Goal: Obtain resource: Download file/media

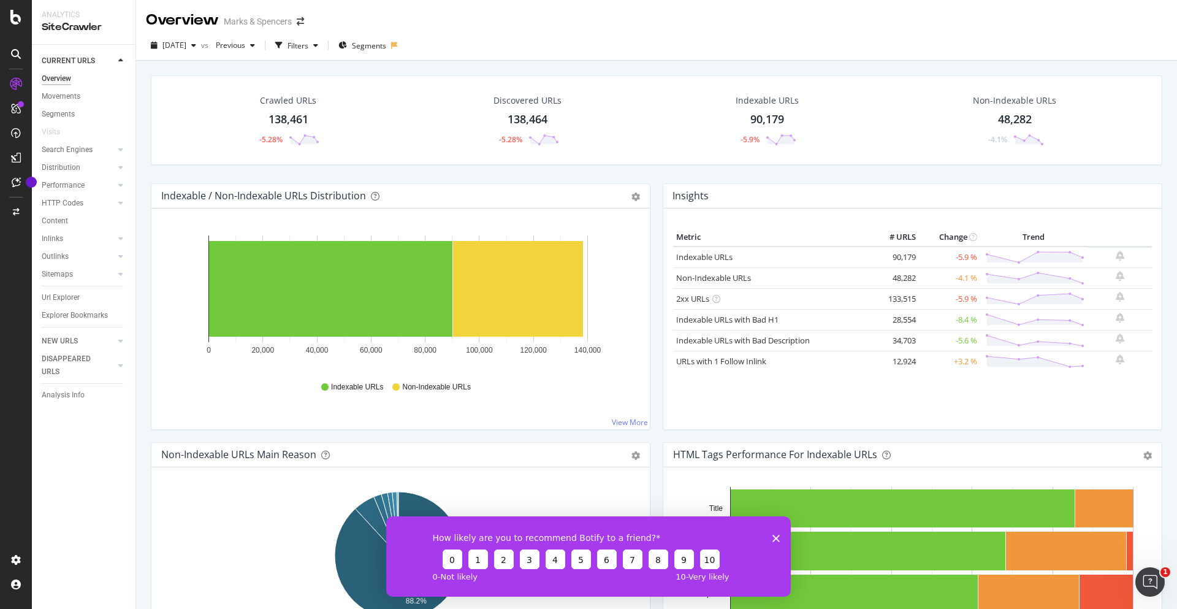
drag, startPoint x: 776, startPoint y: 538, endPoint x: 1161, endPoint y: 1055, distance: 644.8
click at [776, 538] on polygon "Close survey" at bounding box center [775, 537] width 7 height 7
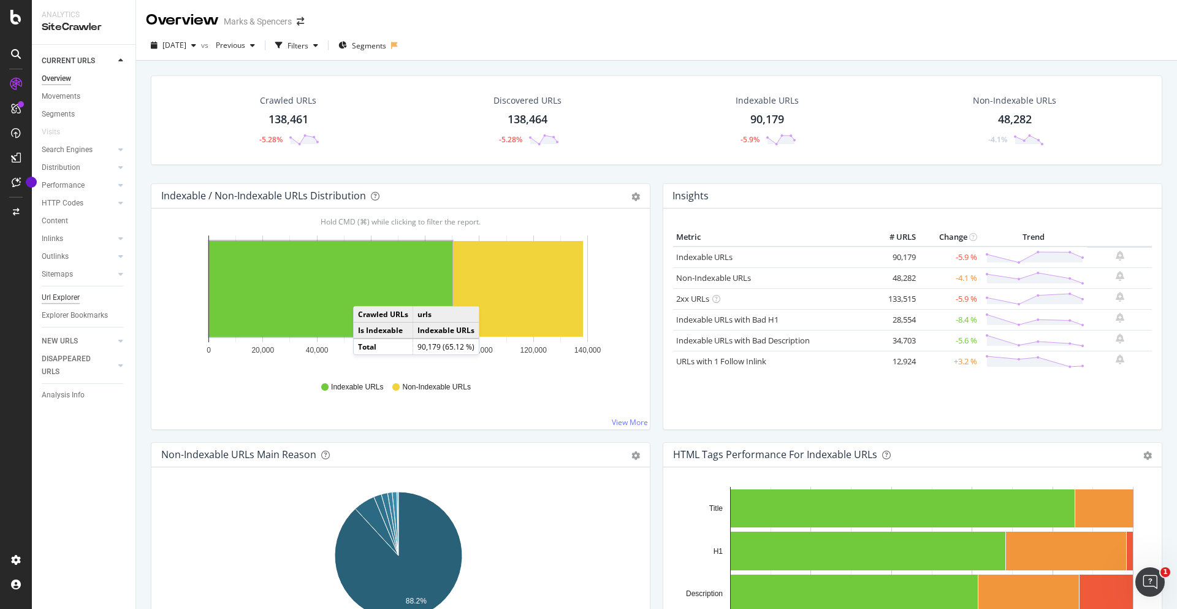
click at [73, 298] on div "Url Explorer" at bounding box center [61, 297] width 38 height 13
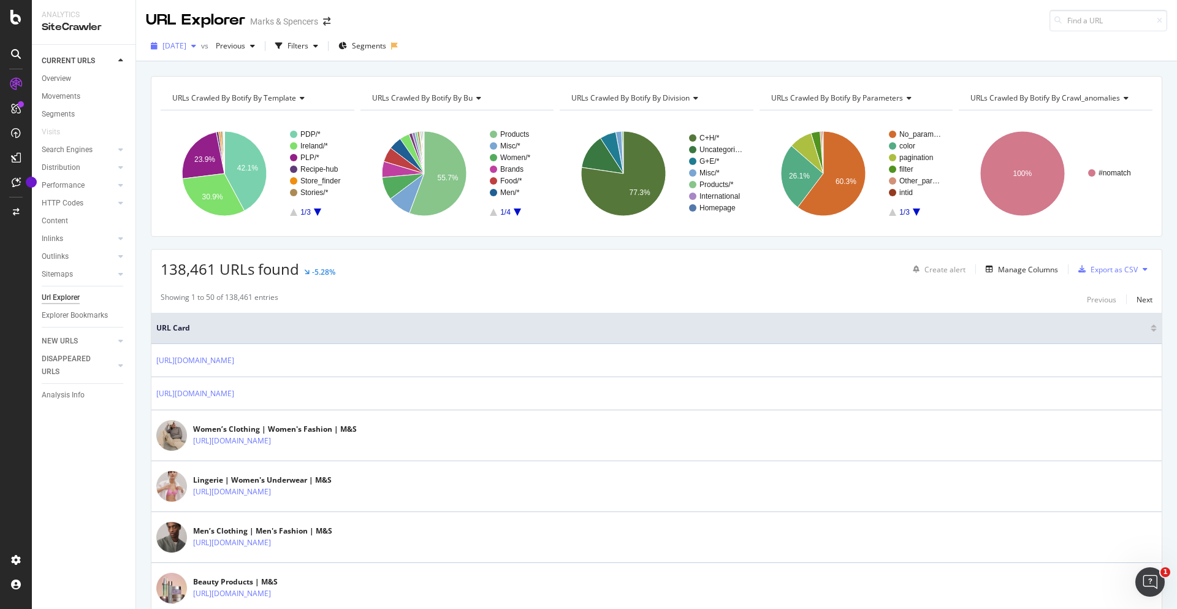
click at [201, 46] on div "button" at bounding box center [193, 45] width 15 height 7
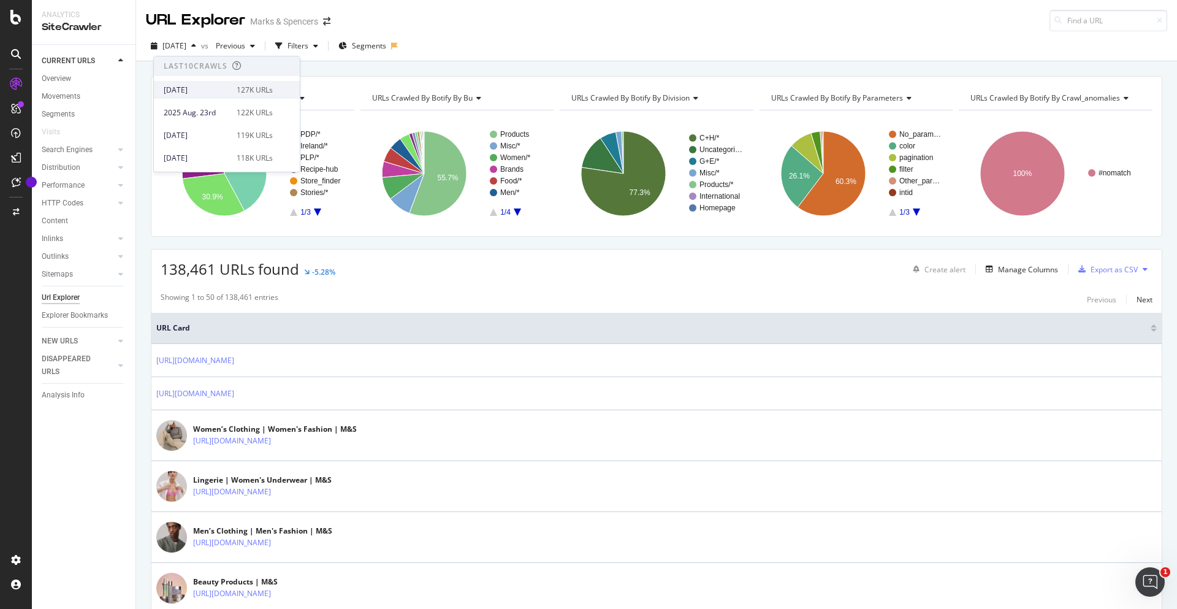
click at [211, 87] on div "[DATE]" at bounding box center [197, 90] width 66 height 11
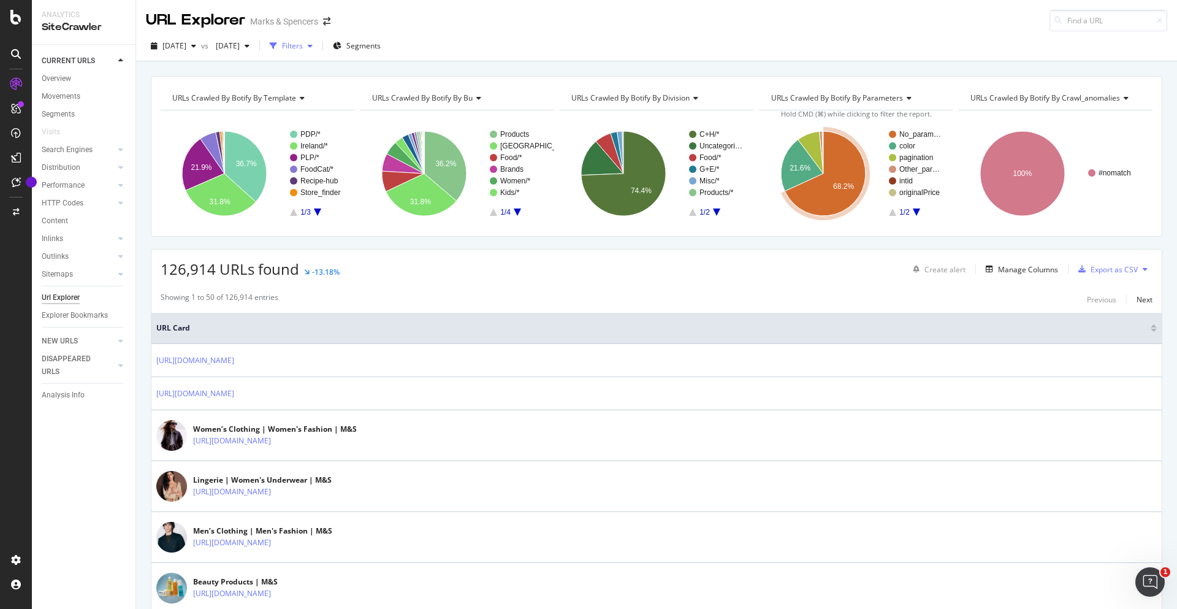
click at [313, 42] on icon "button" at bounding box center [310, 45] width 5 height 7
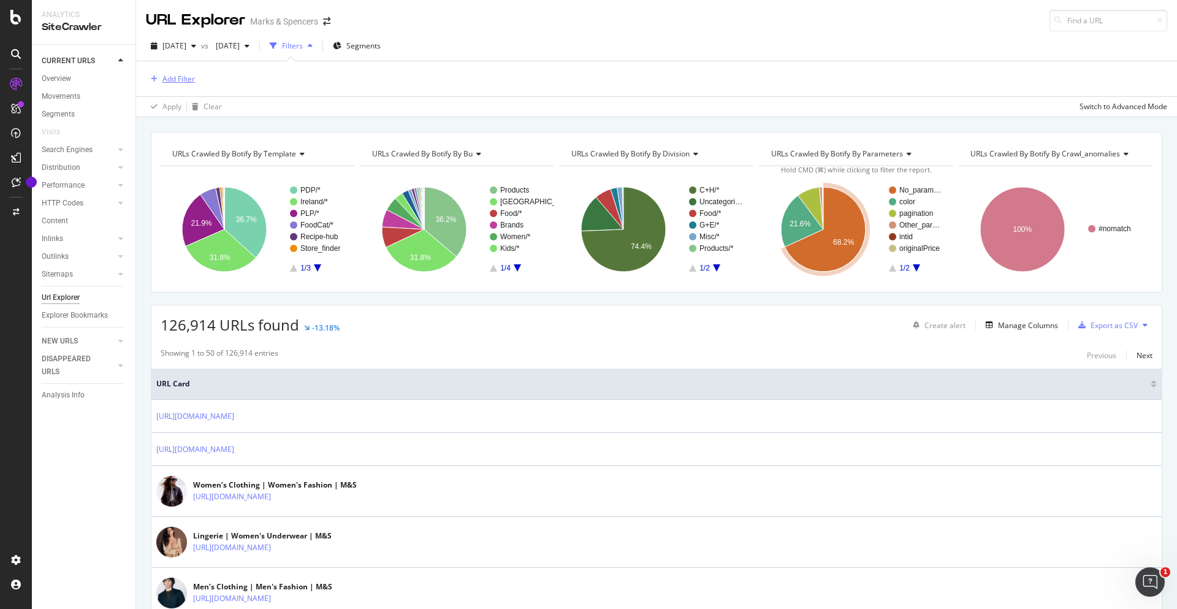
click at [186, 72] on div "Add Filter" at bounding box center [170, 78] width 49 height 13
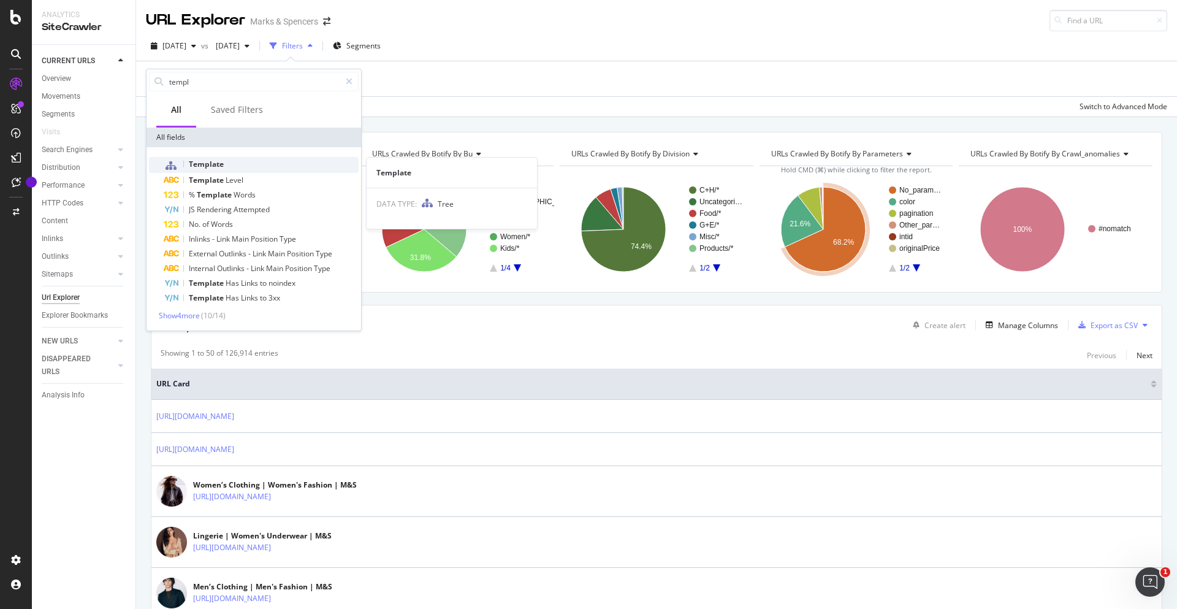
type input "templ"
click at [245, 167] on div "Template" at bounding box center [261, 165] width 195 height 16
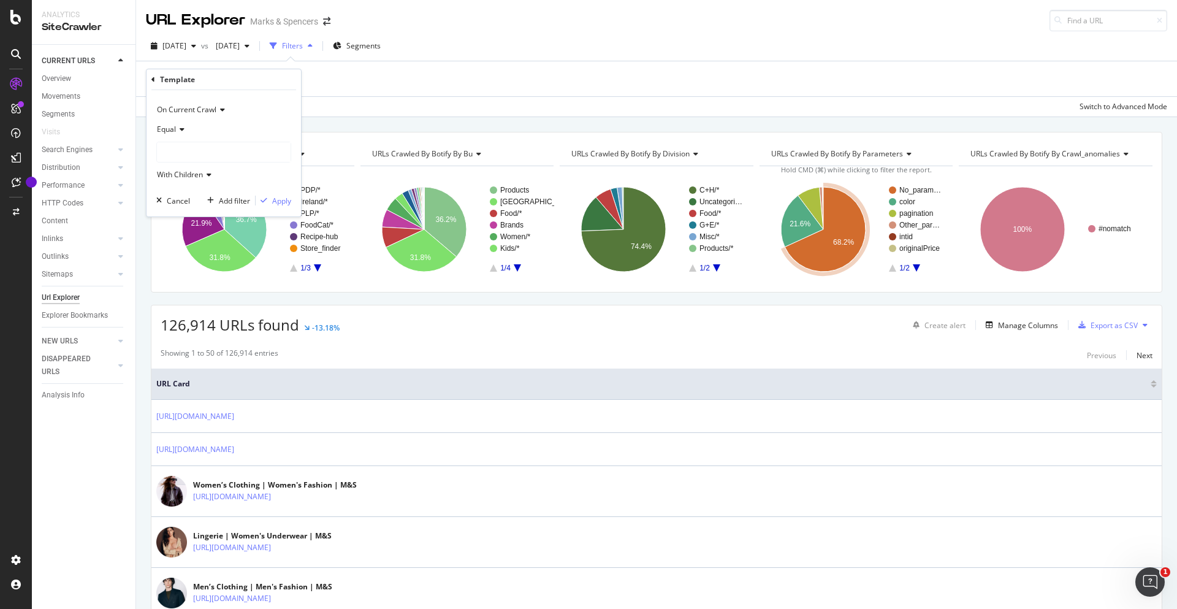
click at [247, 157] on div at bounding box center [224, 152] width 134 height 20
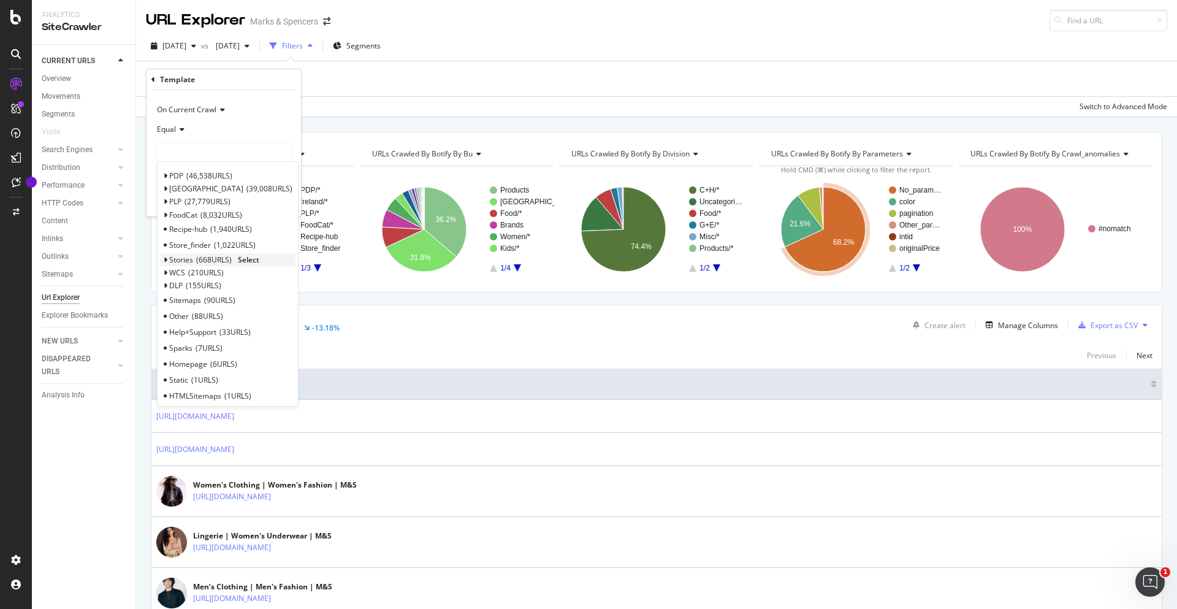
scroll to position [5, 0]
click at [248, 196] on span "Select" at bounding box center [247, 196] width 21 height 10
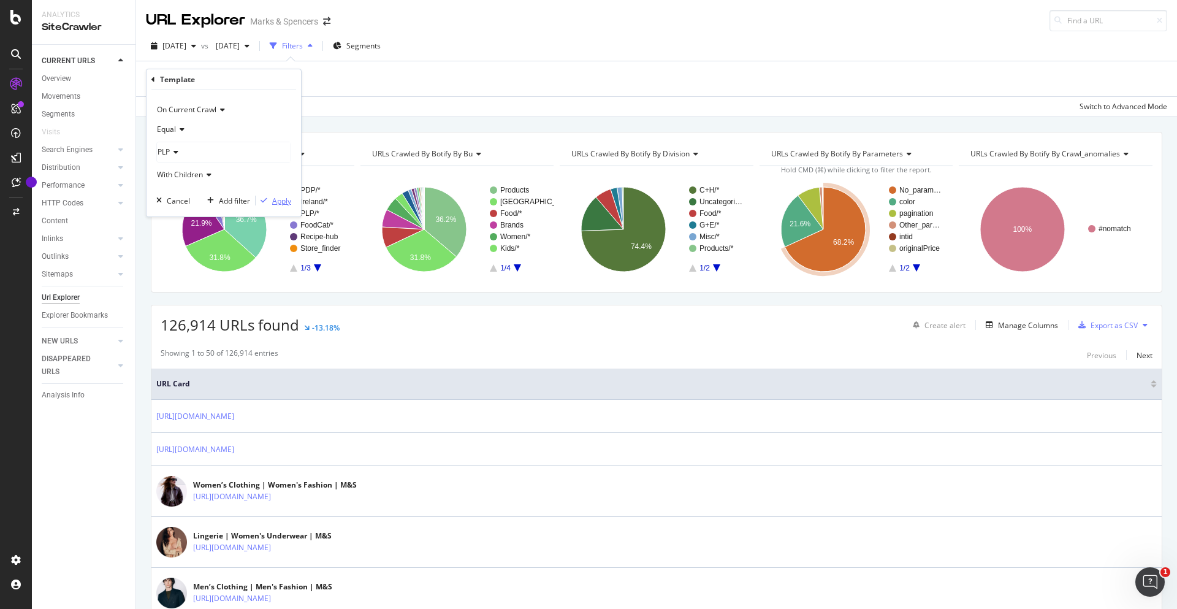
click at [279, 197] on div "Apply" at bounding box center [281, 201] width 19 height 10
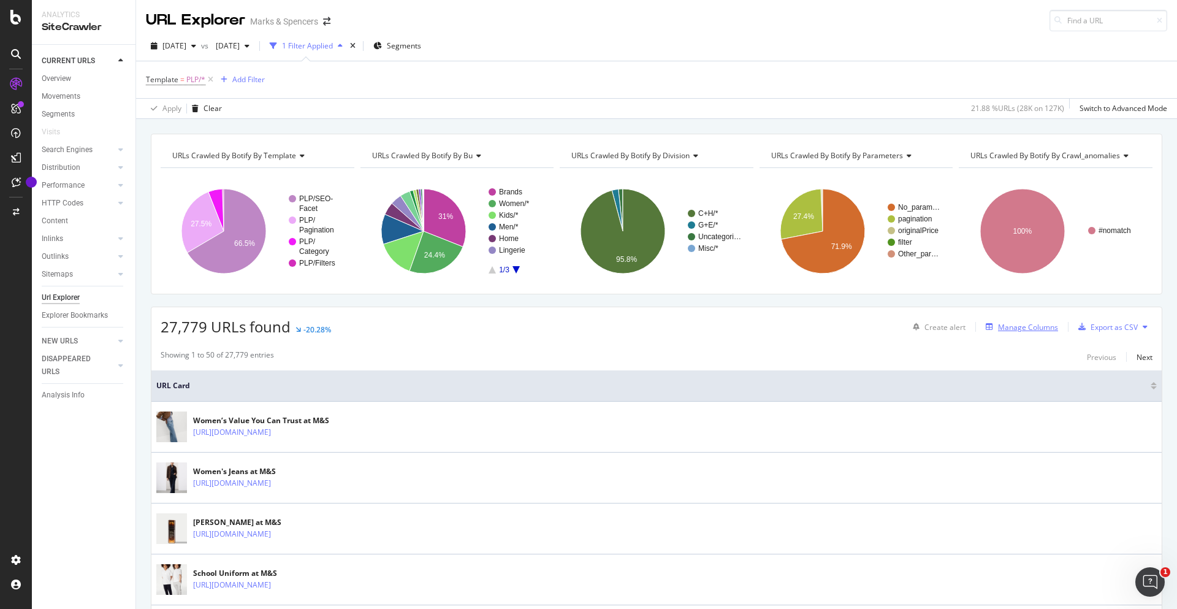
click at [1043, 329] on div "Manage Columns" at bounding box center [1028, 327] width 60 height 10
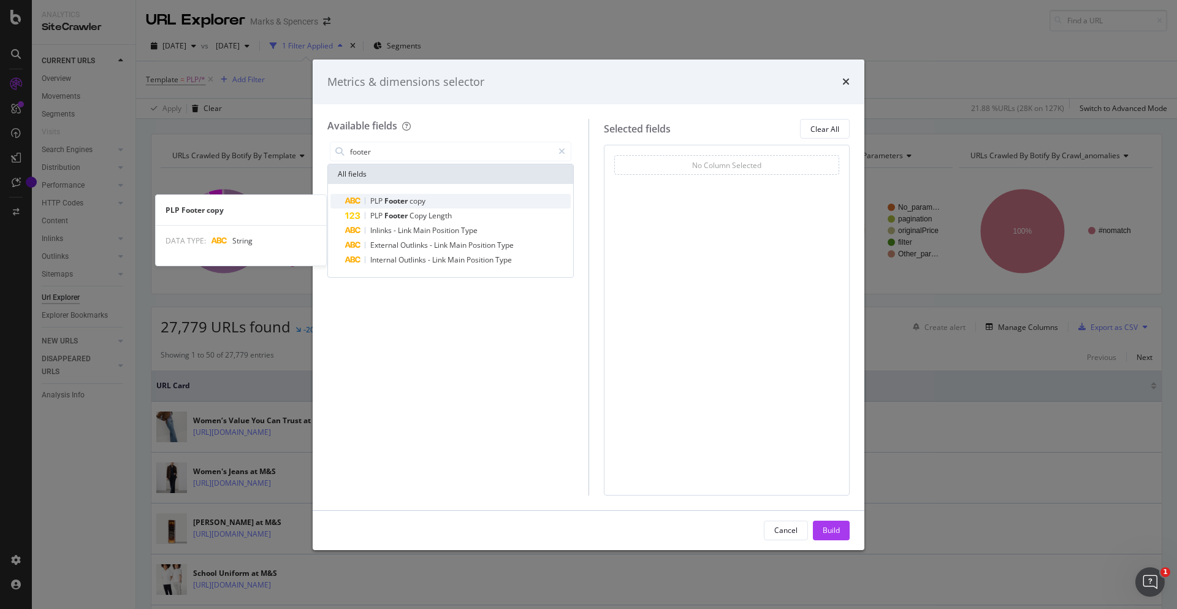
type input "footer"
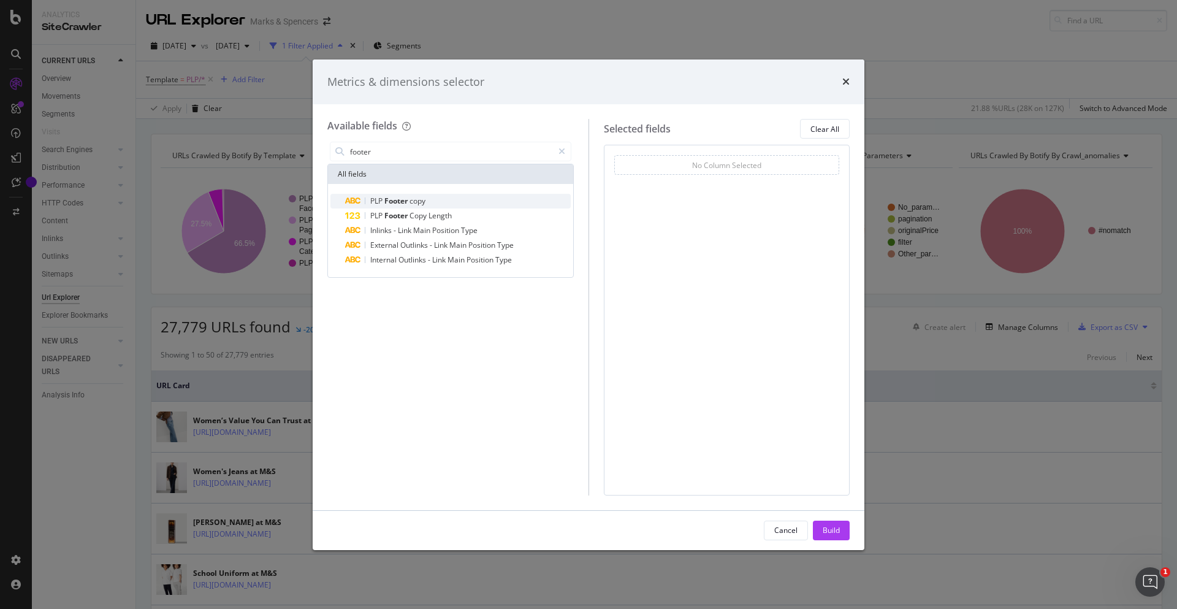
click at [452, 199] on div "PLP Footer copy" at bounding box center [458, 201] width 226 height 15
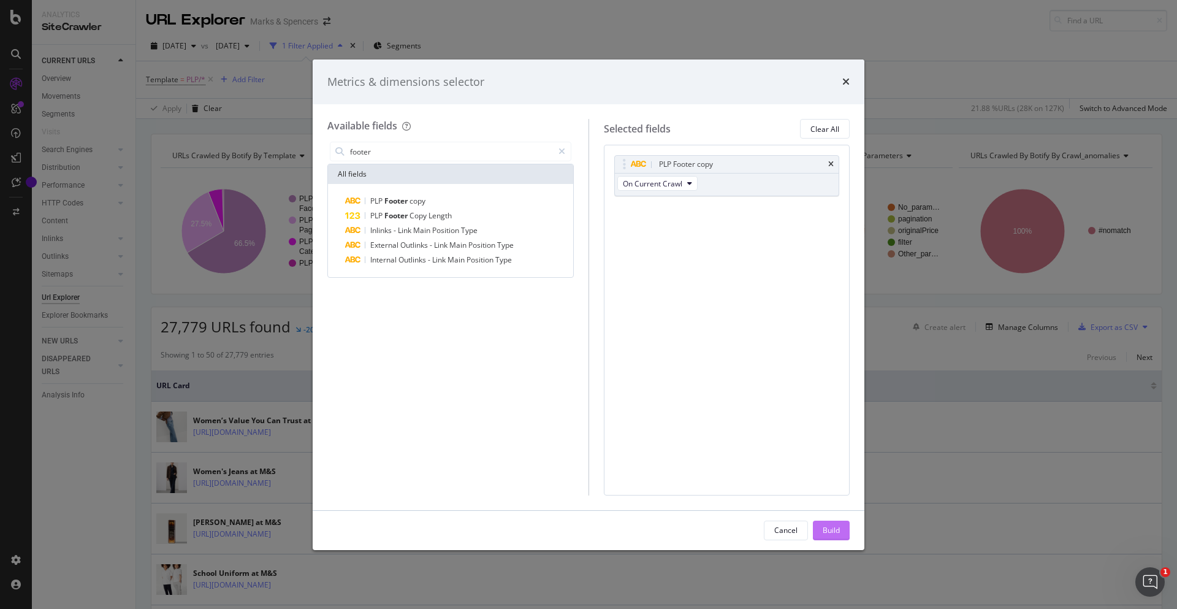
click at [830, 528] on div "Build" at bounding box center [831, 530] width 17 height 10
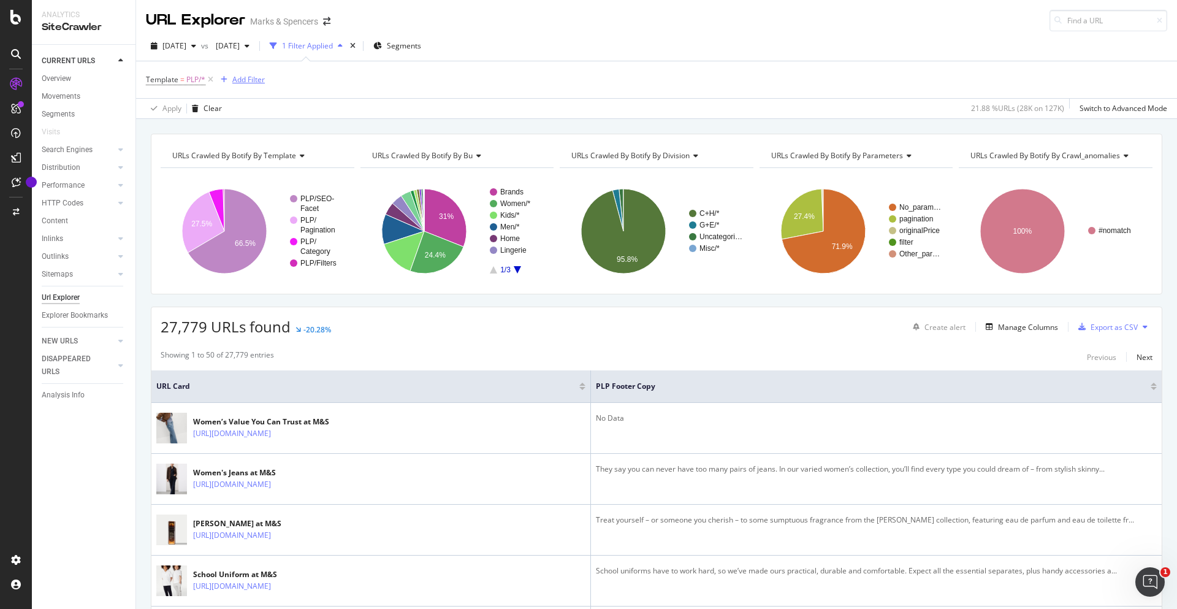
click at [248, 78] on div "Add Filter" at bounding box center [248, 79] width 32 height 10
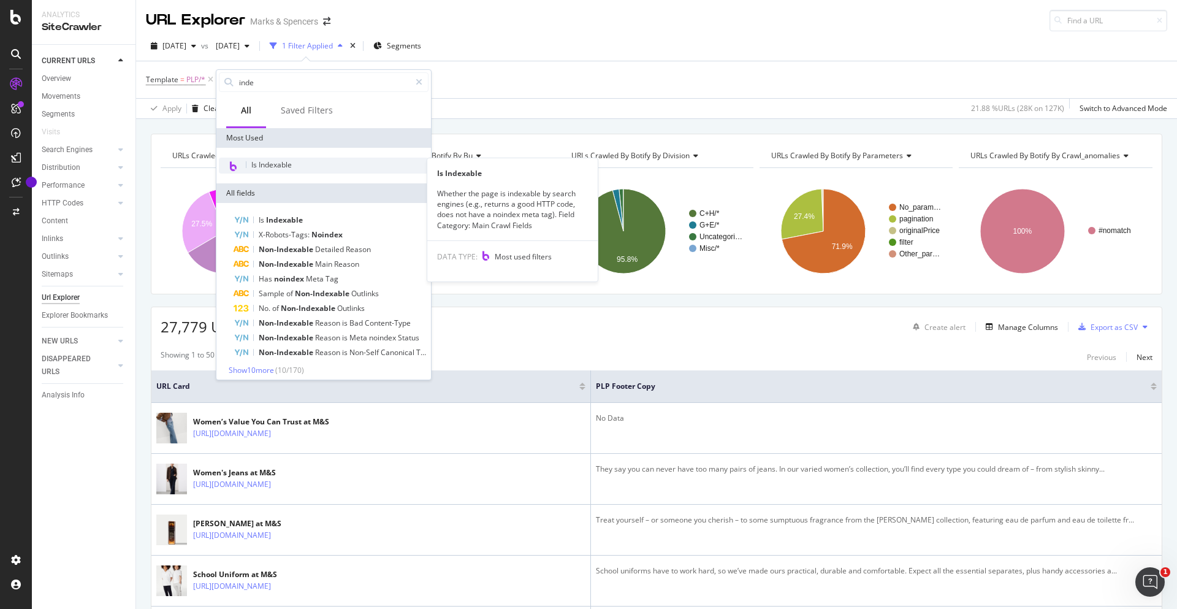
type input "inde"
click at [330, 161] on div "Is Indexable" at bounding box center [324, 166] width 210 height 16
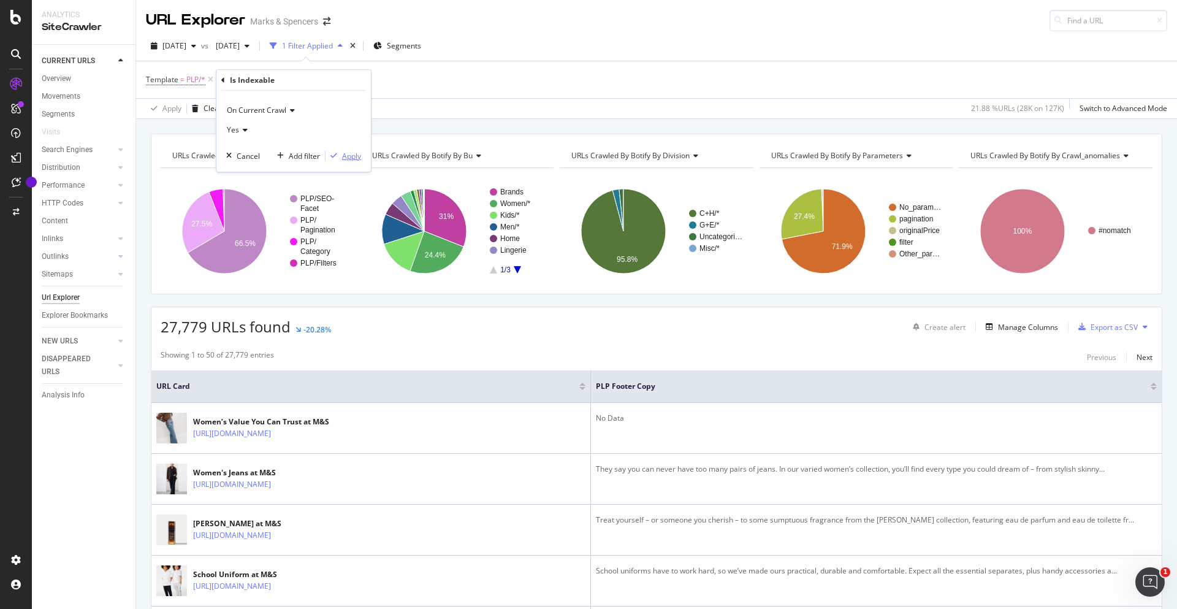
click at [351, 158] on div "Apply" at bounding box center [351, 156] width 19 height 10
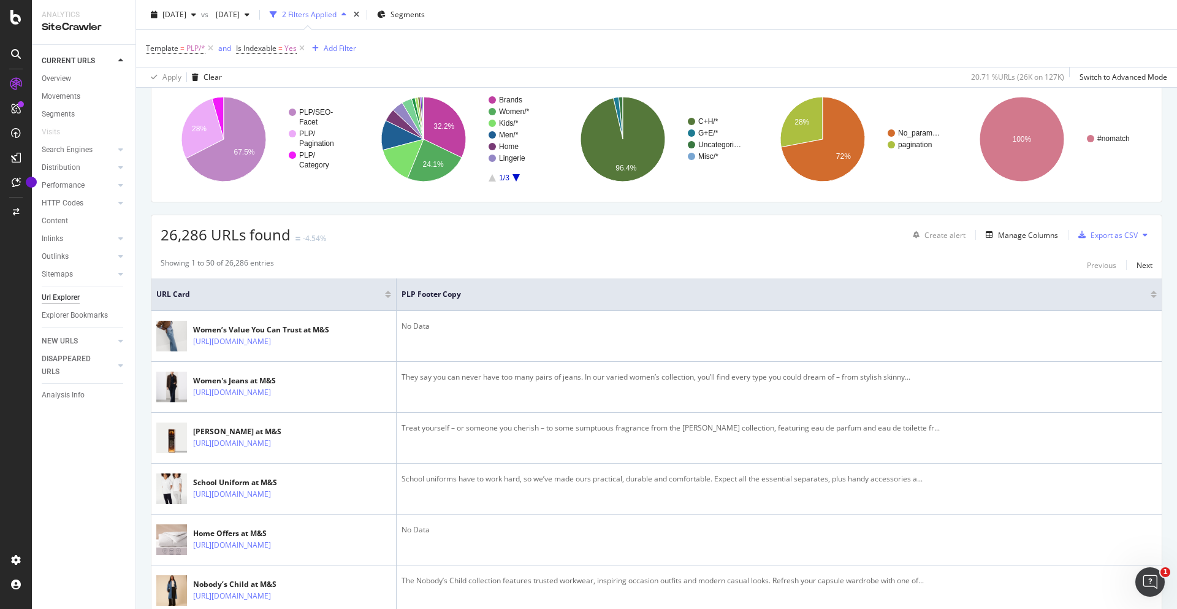
scroll to position [66, 0]
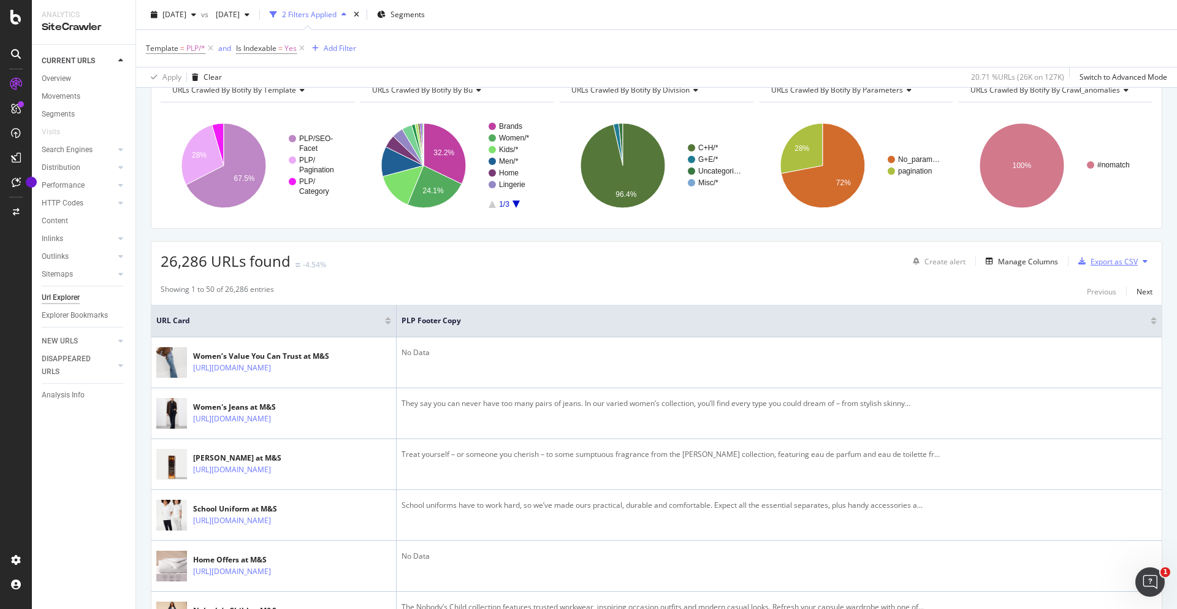
click at [1126, 265] on div "Export as CSV" at bounding box center [1114, 261] width 47 height 10
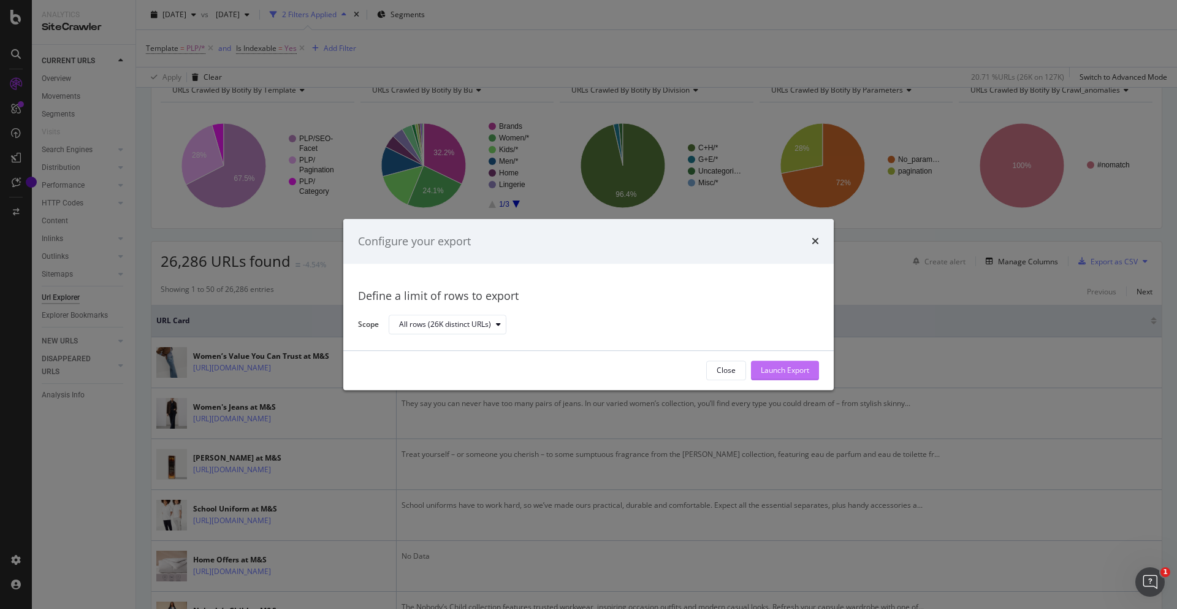
click at [800, 373] on div "Launch Export" at bounding box center [785, 370] width 48 height 10
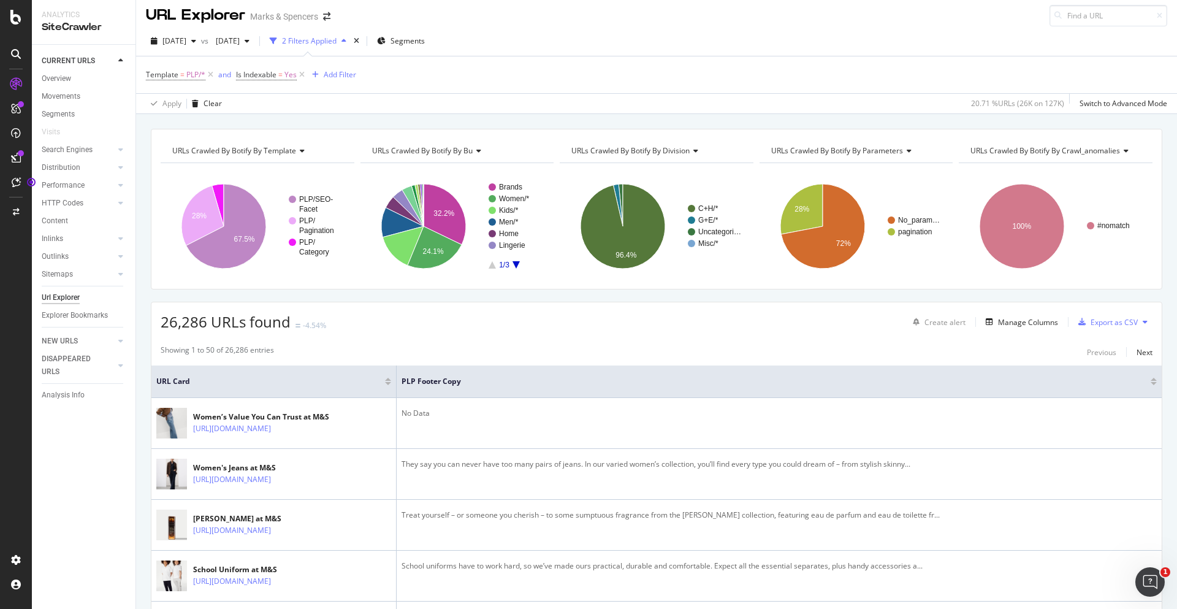
scroll to position [0, 0]
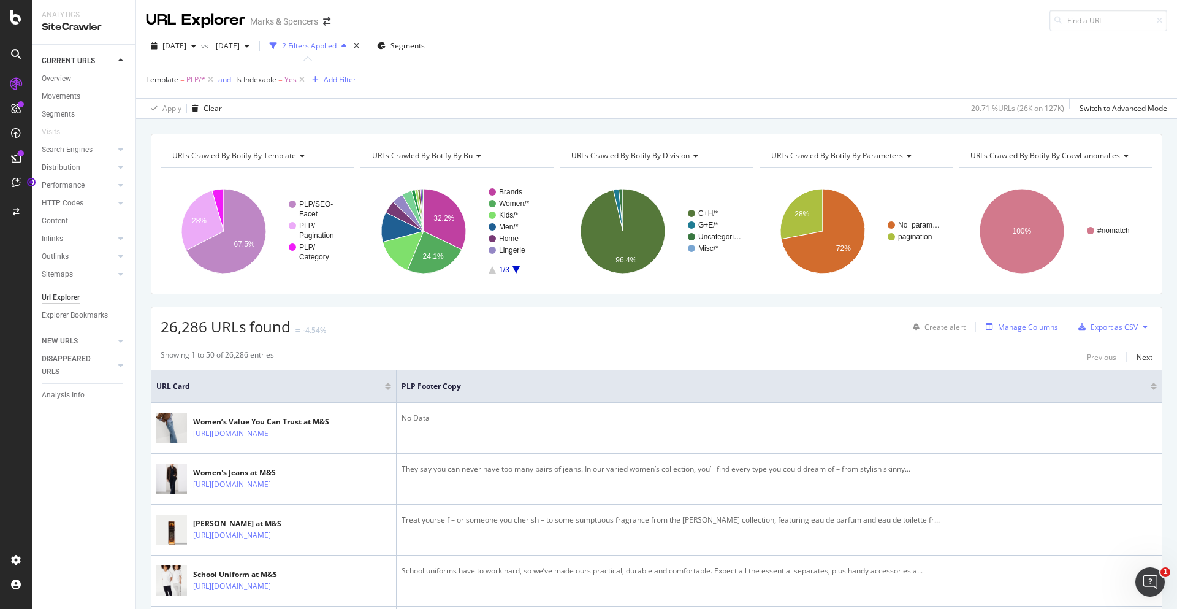
click at [1006, 333] on button "Manage Columns" at bounding box center [1019, 326] width 77 height 15
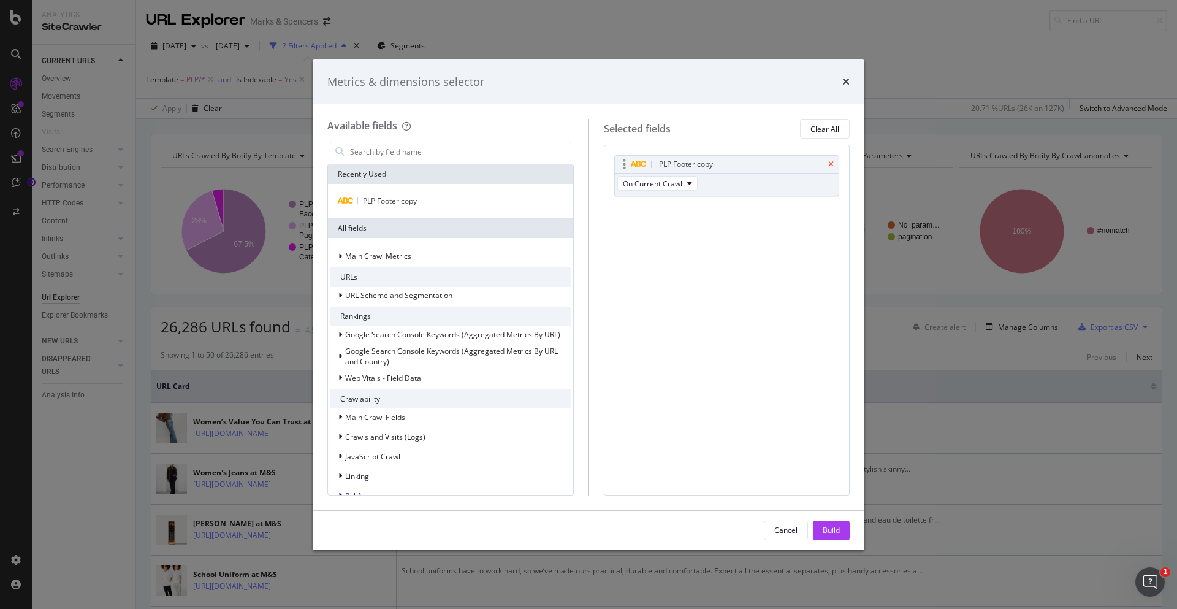
click at [833, 161] on icon "times" at bounding box center [831, 164] width 6 height 7
click at [476, 156] on input "modal" at bounding box center [460, 151] width 222 height 18
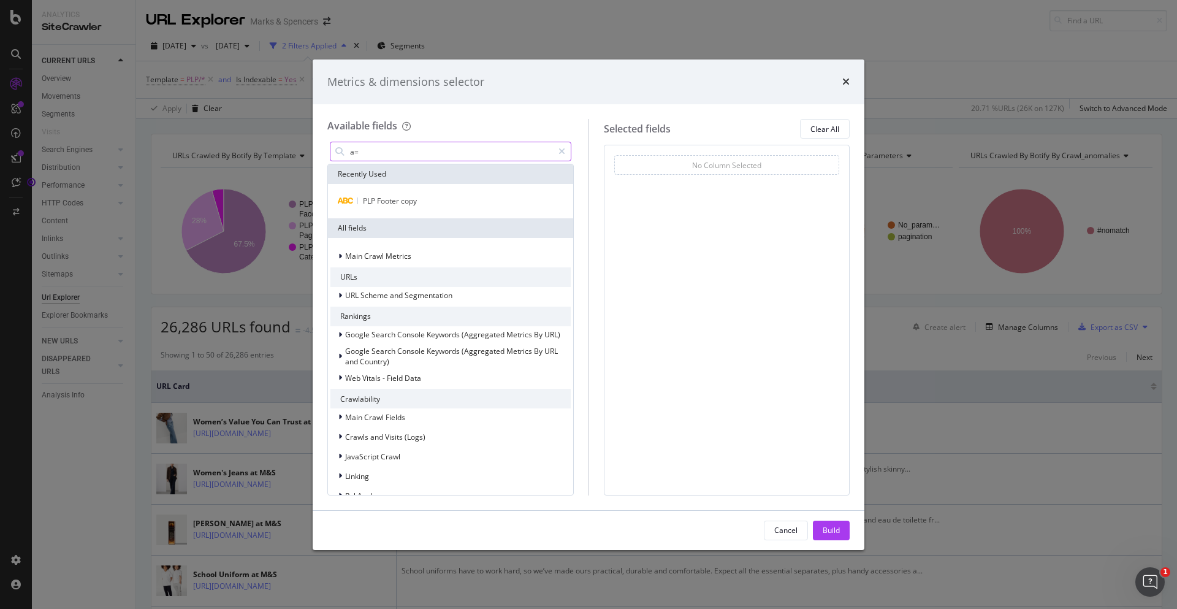
type input "a"
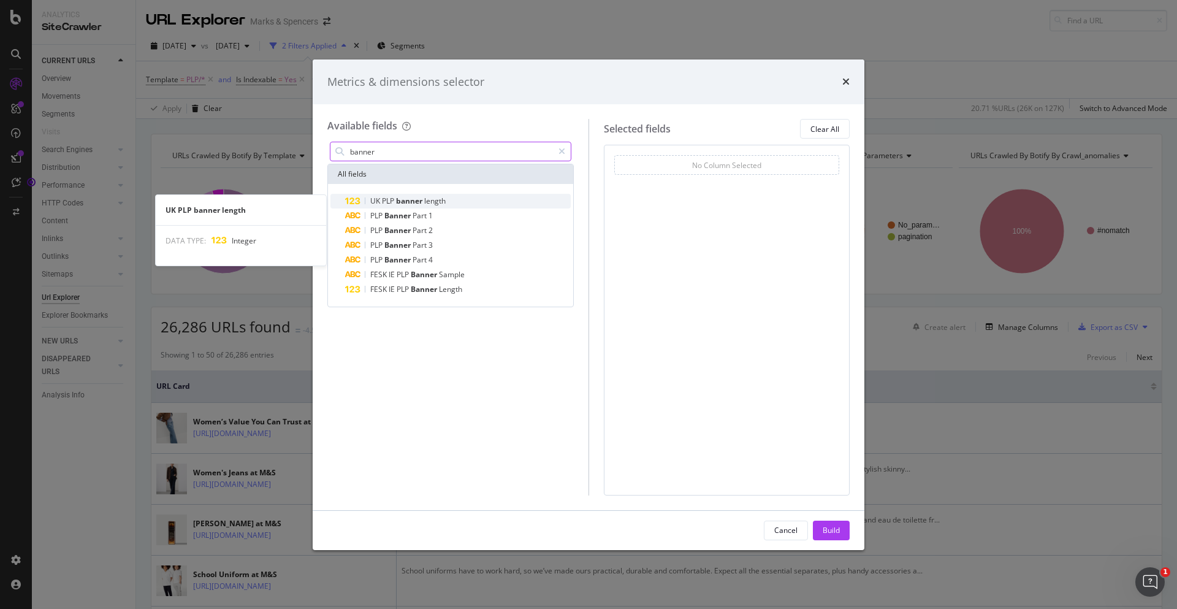
type input "banner"
click at [460, 204] on div "UK PLP banner length" at bounding box center [458, 201] width 226 height 15
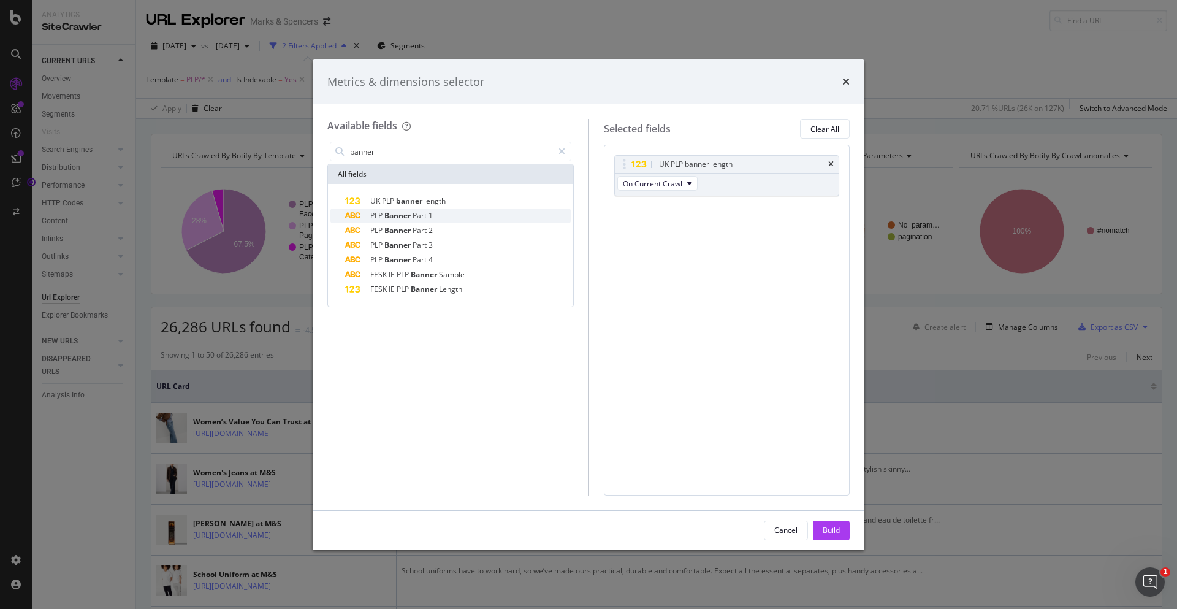
click at [448, 215] on div "PLP Banner Part 1" at bounding box center [458, 215] width 226 height 15
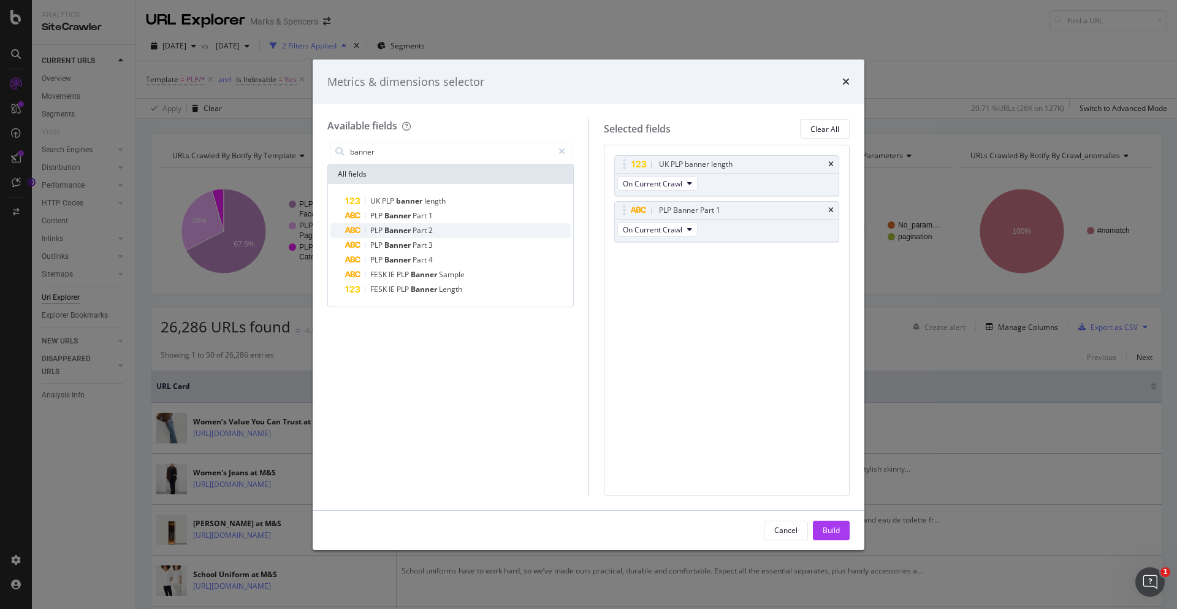
click at [449, 227] on div "PLP Banner Part 2" at bounding box center [458, 230] width 226 height 15
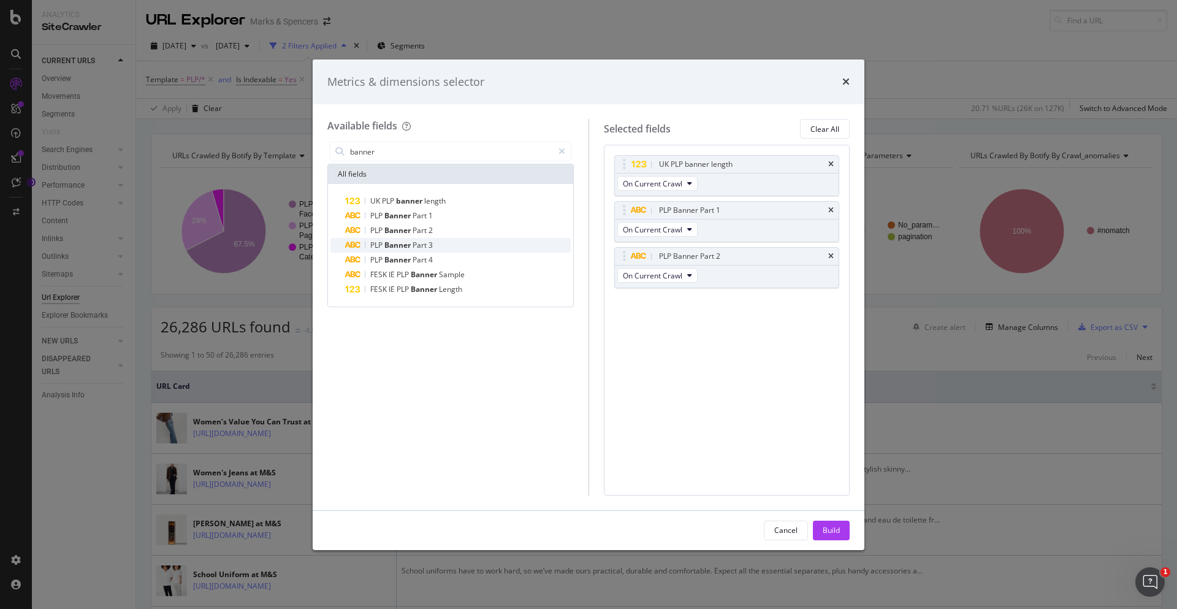
click at [451, 243] on div "PLP Banner Part 3" at bounding box center [458, 245] width 226 height 15
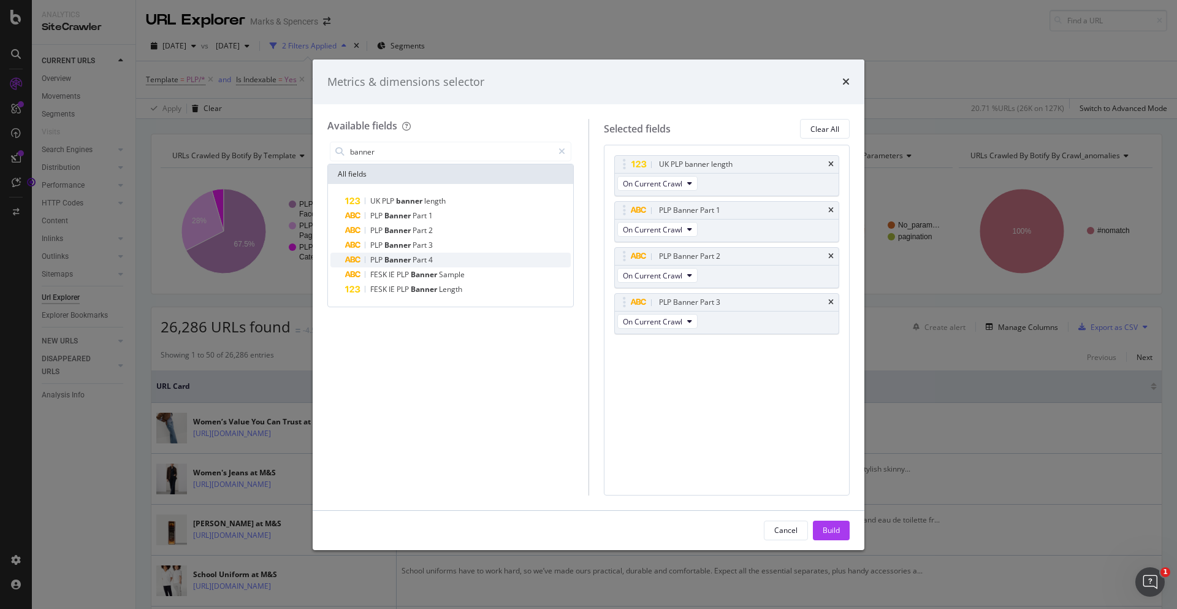
click at [450, 257] on div "PLP Banner Part 4" at bounding box center [458, 260] width 226 height 15
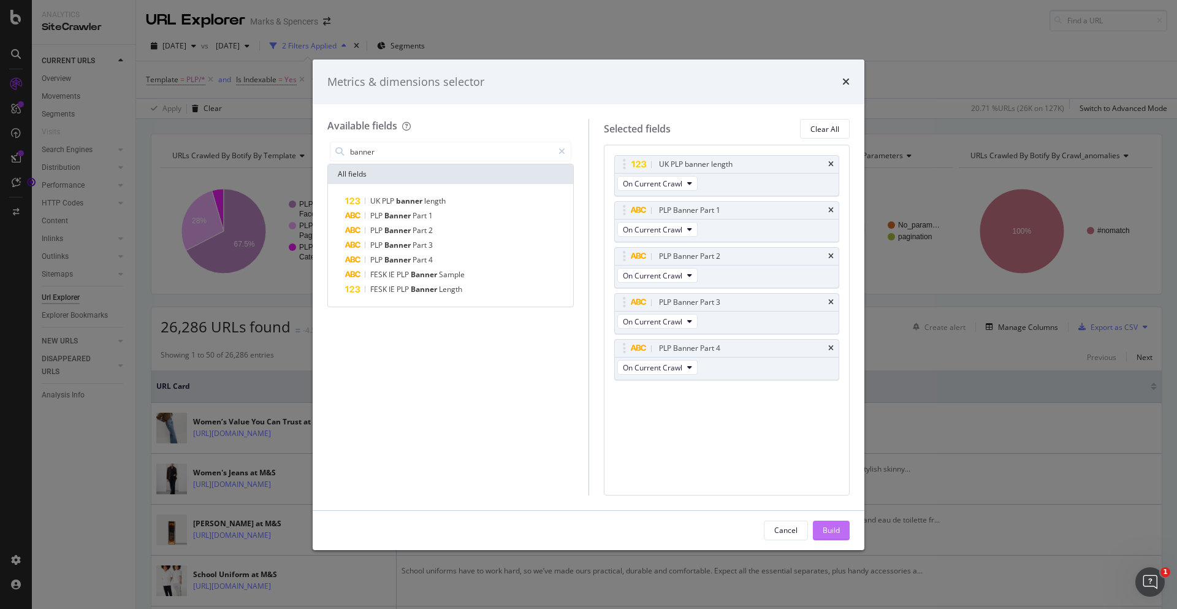
click at [821, 525] on button "Build" at bounding box center [831, 530] width 37 height 20
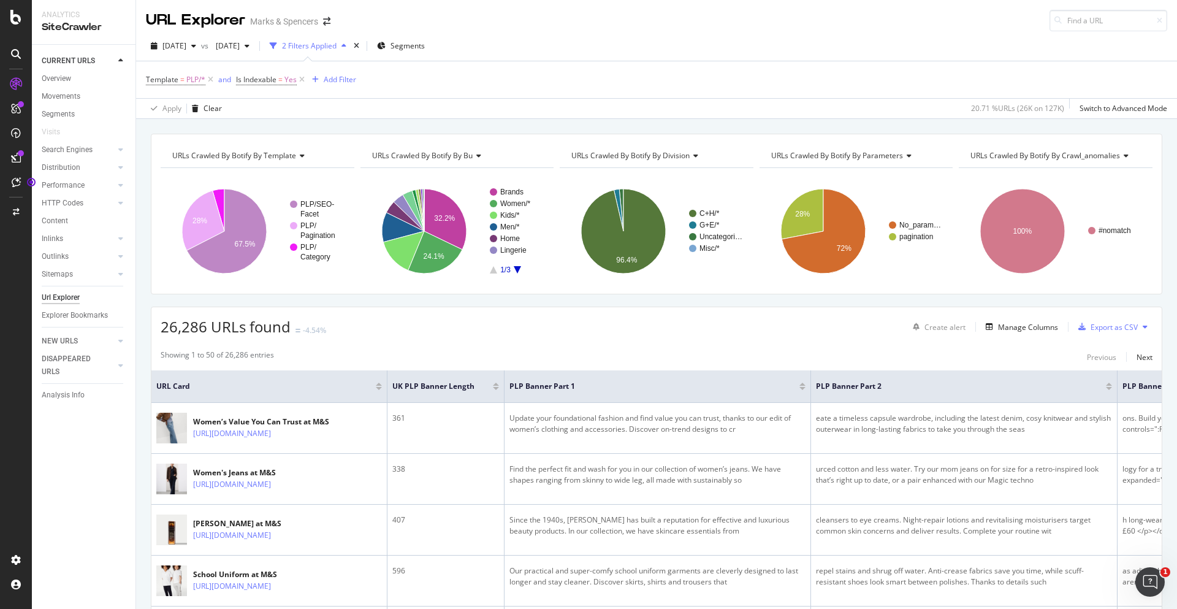
click at [499, 384] on div at bounding box center [496, 384] width 6 height 3
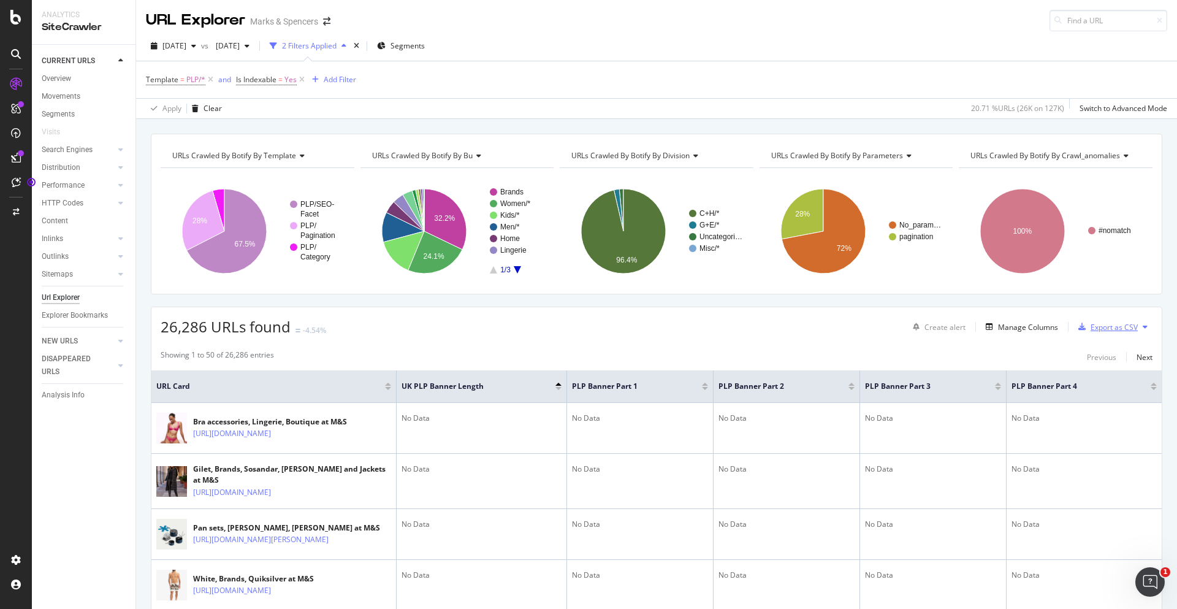
click at [1080, 329] on div "button" at bounding box center [1081, 326] width 17 height 7
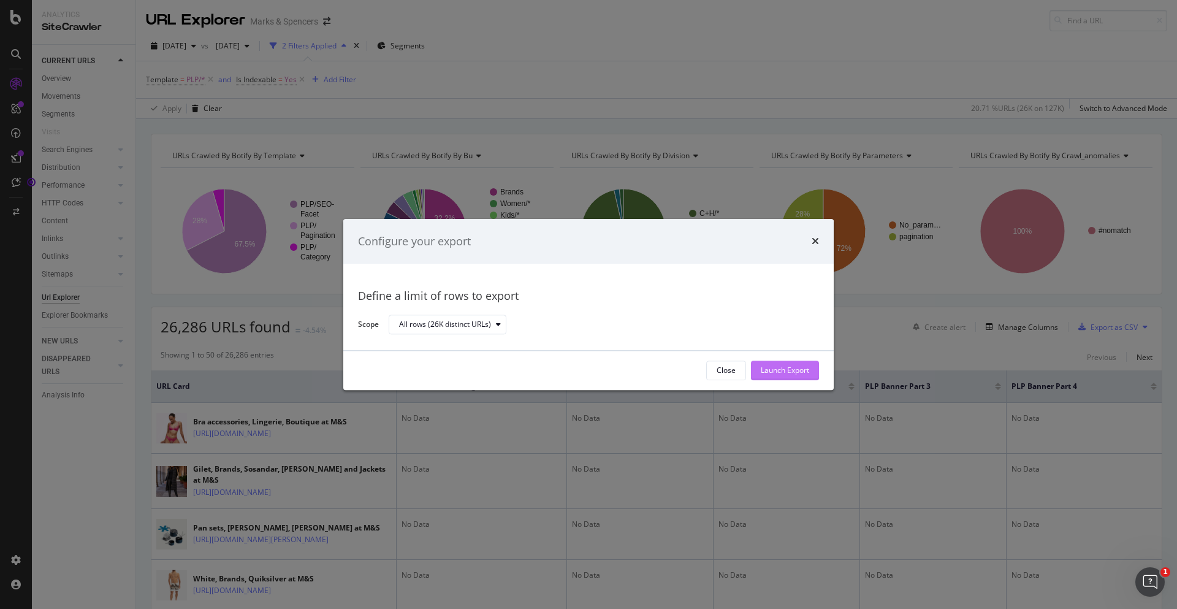
click at [801, 374] on div "Launch Export" at bounding box center [785, 370] width 48 height 10
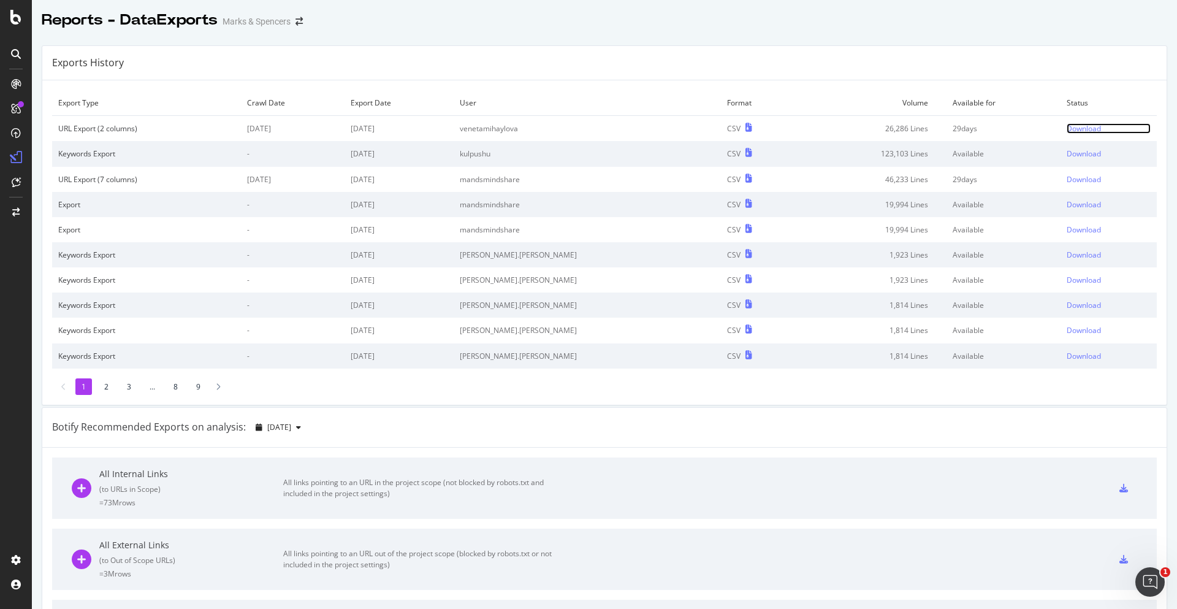
click at [1067, 126] on div "Download" at bounding box center [1084, 128] width 34 height 10
click at [1067, 129] on div "Download" at bounding box center [1084, 128] width 34 height 10
